Goal: Find contact information: Find contact information

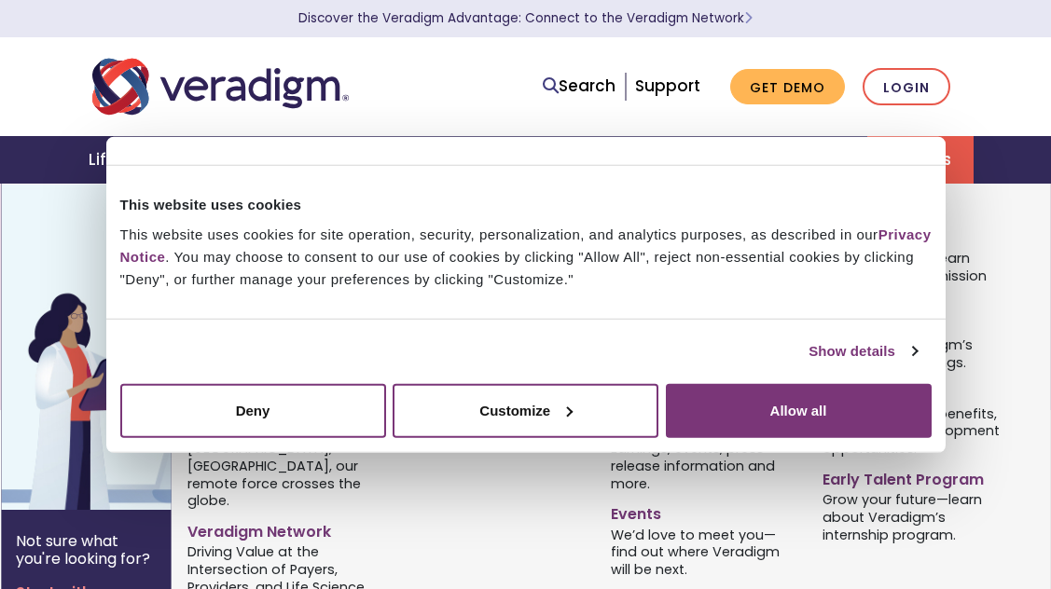
click at [1017, 316] on div "Careers Join Our Team Why Veradigm? Learn more about our mission and who we are…" at bounding box center [915, 401] width 212 height 402
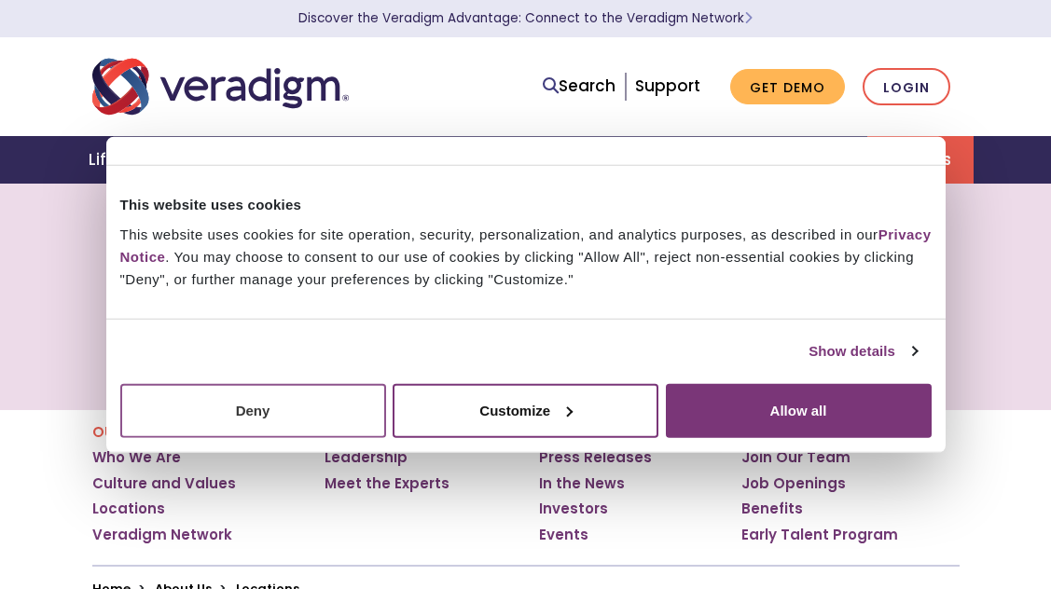
click at [217, 423] on button "Deny" at bounding box center [253, 410] width 266 height 54
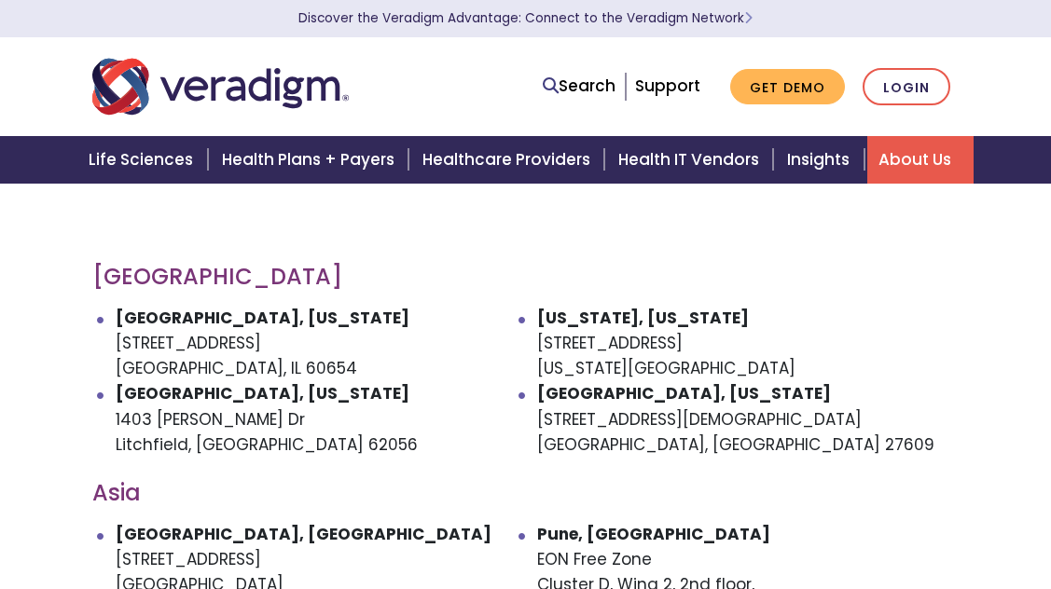
scroll to position [933, 0]
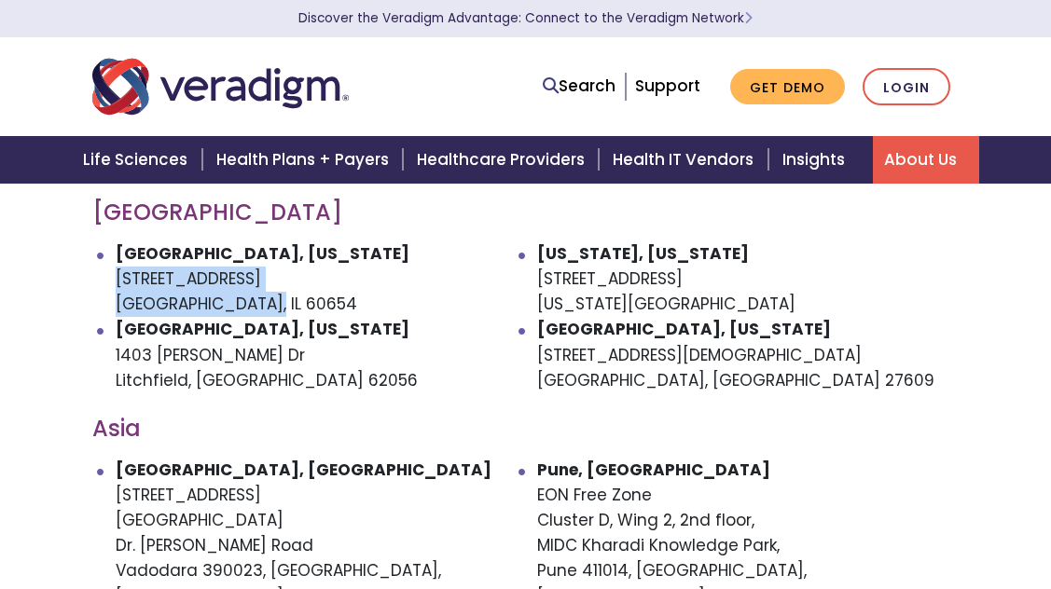
drag, startPoint x: 110, startPoint y: 278, endPoint x: 271, endPoint y: 300, distance: 162.9
click at [271, 300] on ul "[GEOGRAPHIC_DATA], [US_STATE] [STREET_ADDRESS] [US_STATE], [US_STATE] [STREET_A…" at bounding box center [525, 318] width 867 height 152
copy li "[STREET_ADDRESS]"
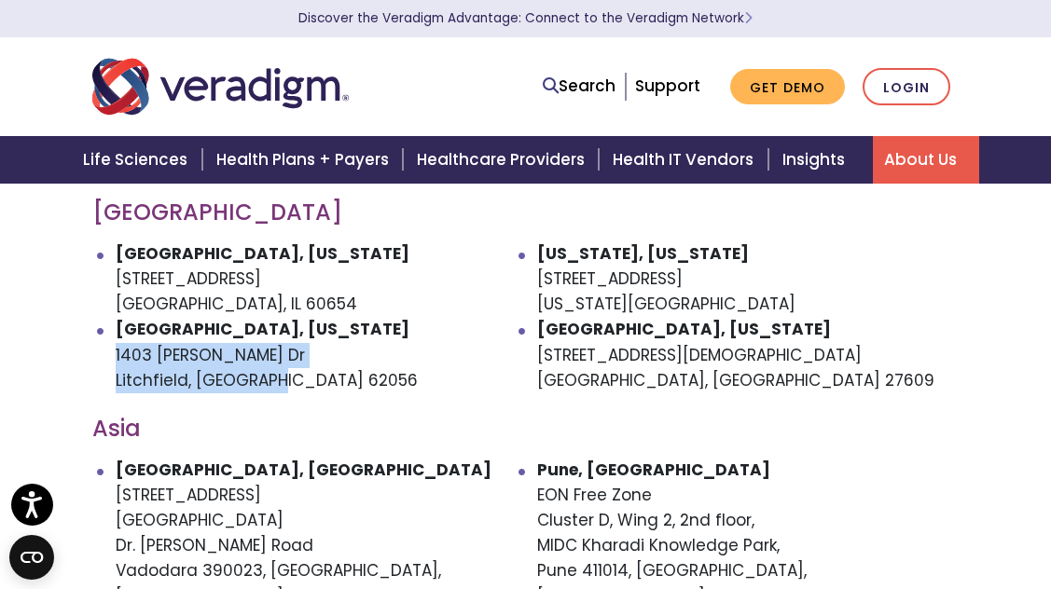
drag, startPoint x: 182, startPoint y: 361, endPoint x: 278, endPoint y: 389, distance: 100.0
click at [278, 389] on ul "[GEOGRAPHIC_DATA], [US_STATE] [STREET_ADDRESS] [US_STATE], [US_STATE] [STREET_A…" at bounding box center [525, 318] width 867 height 152
copy li "[STREET_ADDRESS][PERSON_NAME][PERSON_NAME]"
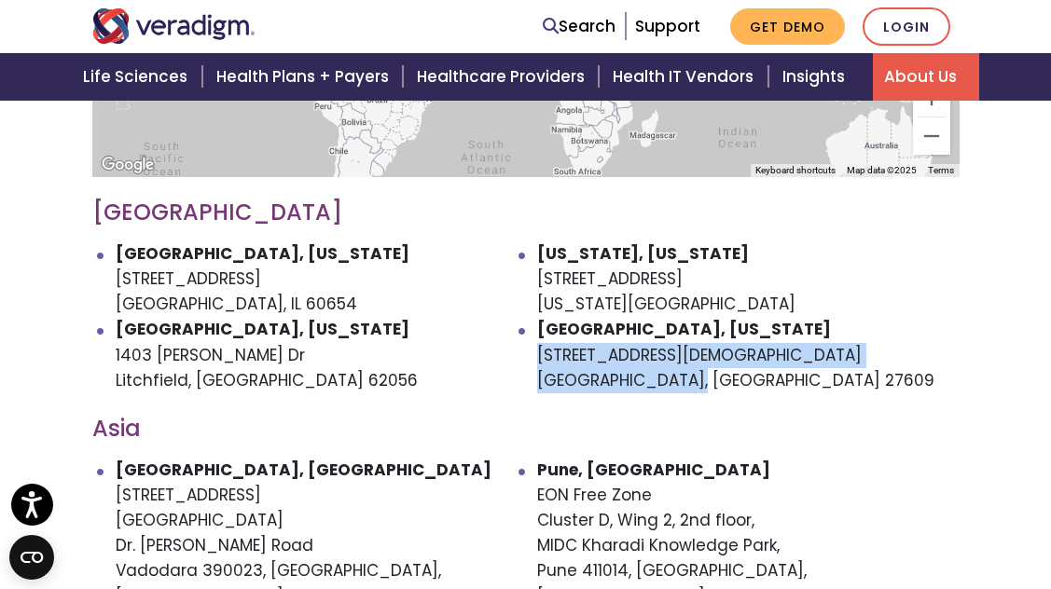
drag, startPoint x: 537, startPoint y: 355, endPoint x: 767, endPoint y: 384, distance: 232.1
click at [767, 384] on li "[GEOGRAPHIC_DATA], [US_STATE] [STREET_ADDRESS][DEMOGRAPHIC_DATA]" at bounding box center [748, 355] width 422 height 76
copy li "[STREET_ADDRESS][DEMOGRAPHIC_DATA]"
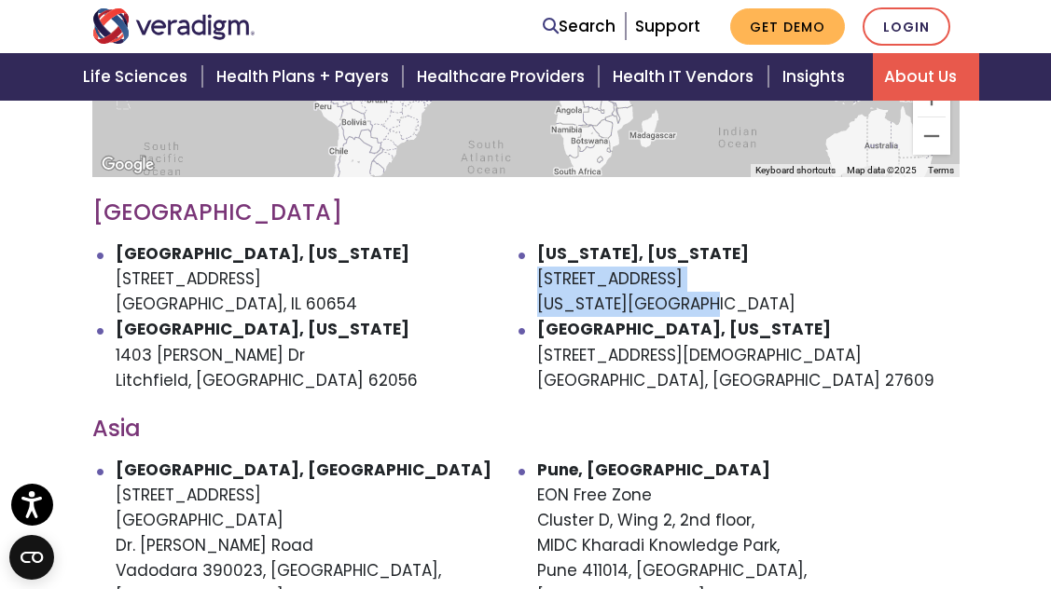
drag, startPoint x: 537, startPoint y: 268, endPoint x: 721, endPoint y: 291, distance: 185.2
click at [721, 294] on li "[US_STATE], [US_STATE] [STREET_ADDRESS][US_STATE]" at bounding box center [748, 280] width 422 height 76
copy li "[STREET_ADDRESS][US_STATE]"
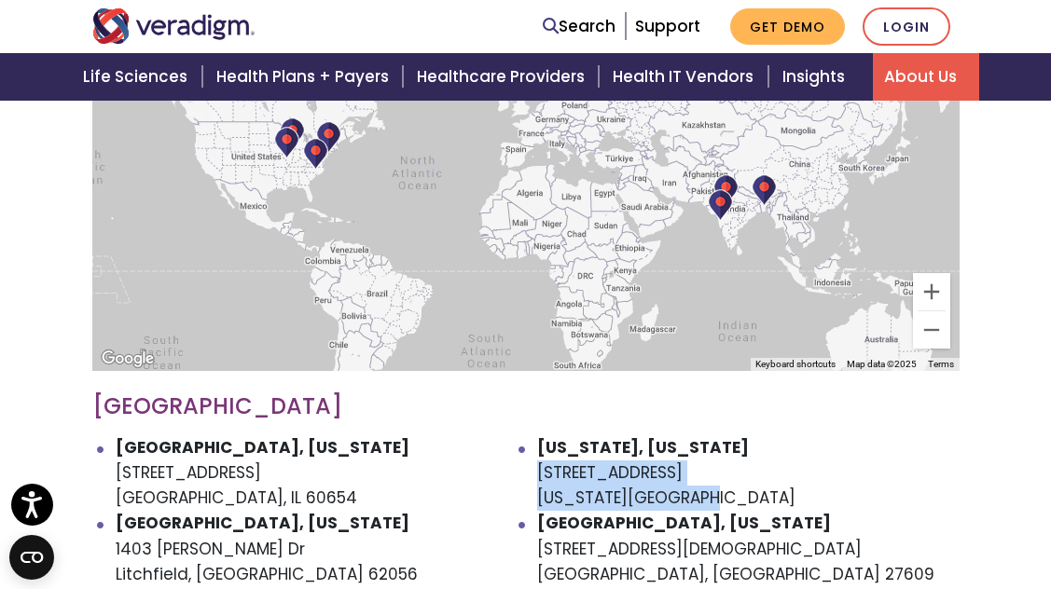
scroll to position [777, 0]
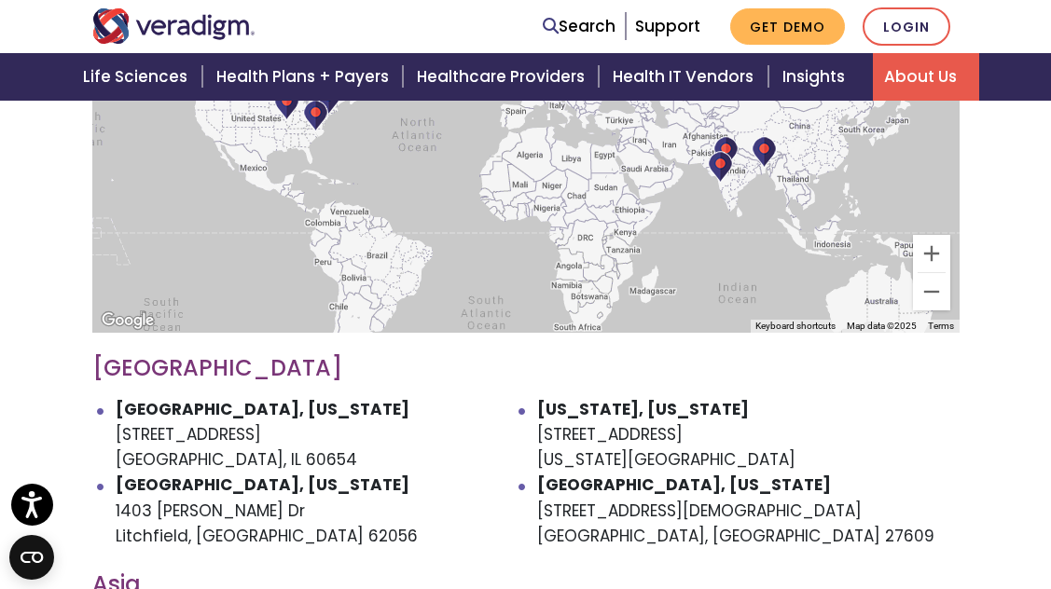
click at [180, 510] on li "[GEOGRAPHIC_DATA], [US_STATE] [STREET_ADDRESS][PERSON_NAME][PERSON_NAME]" at bounding box center [327, 511] width 422 height 76
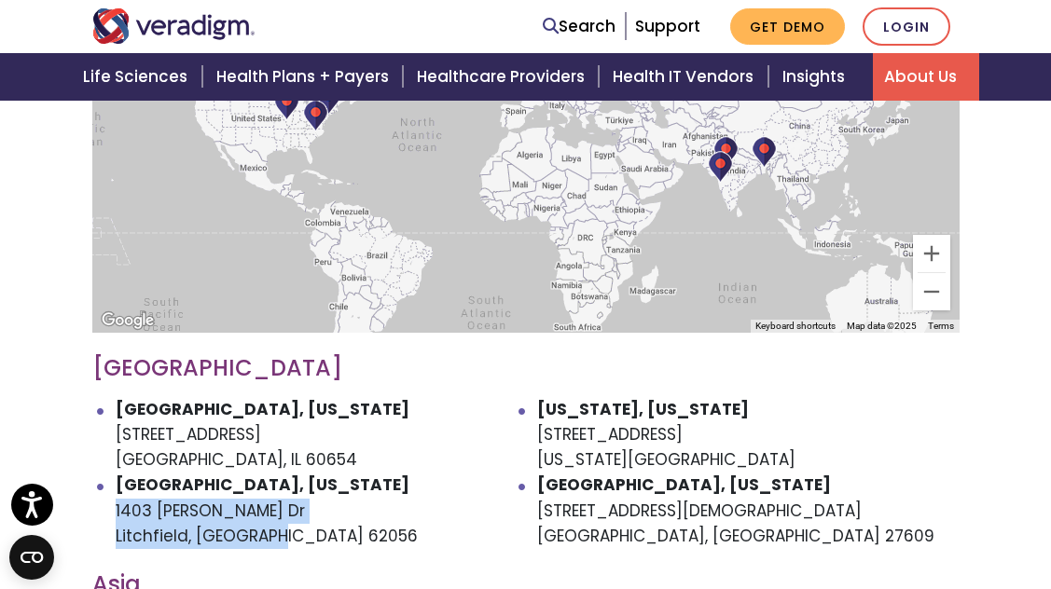
drag, startPoint x: 105, startPoint y: 510, endPoint x: 310, endPoint y: 534, distance: 205.7
click at [310, 534] on ul "[GEOGRAPHIC_DATA], [US_STATE] [STREET_ADDRESS] [US_STATE], [US_STATE] [STREET_A…" at bounding box center [525, 473] width 867 height 152
copy li "[STREET_ADDRESS][PERSON_NAME][PERSON_NAME]"
